Goal: Entertainment & Leisure: Consume media (video, audio)

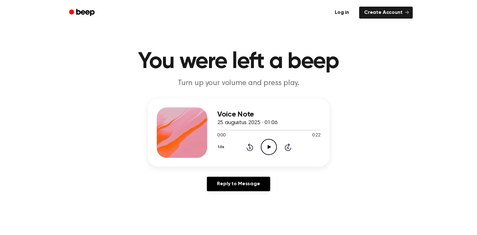
click at [263, 154] on icon "Play Audio" at bounding box center [269, 147] width 16 height 16
click at [273, 151] on icon "Play Audio" at bounding box center [269, 147] width 16 height 16
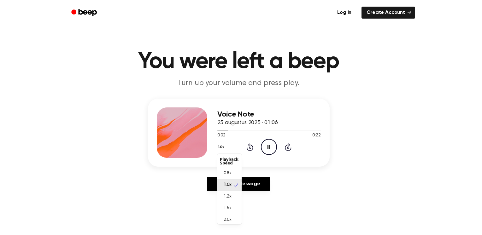
click at [223, 146] on button "1.0x" at bounding box center [221, 147] width 9 height 11
click at [228, 195] on span "1.2x" at bounding box center [228, 197] width 8 height 7
click at [222, 143] on button "1.2x" at bounding box center [221, 147] width 9 height 11
click at [227, 184] on span "1.0x" at bounding box center [228, 185] width 8 height 7
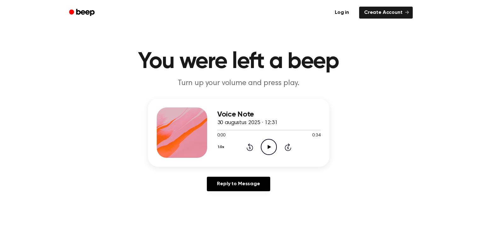
click at [274, 148] on icon "Play Audio" at bounding box center [269, 147] width 16 height 16
click at [252, 148] on icon "Rewind 5 seconds" at bounding box center [249, 147] width 7 height 8
